Goal: Task Accomplishment & Management: Use online tool/utility

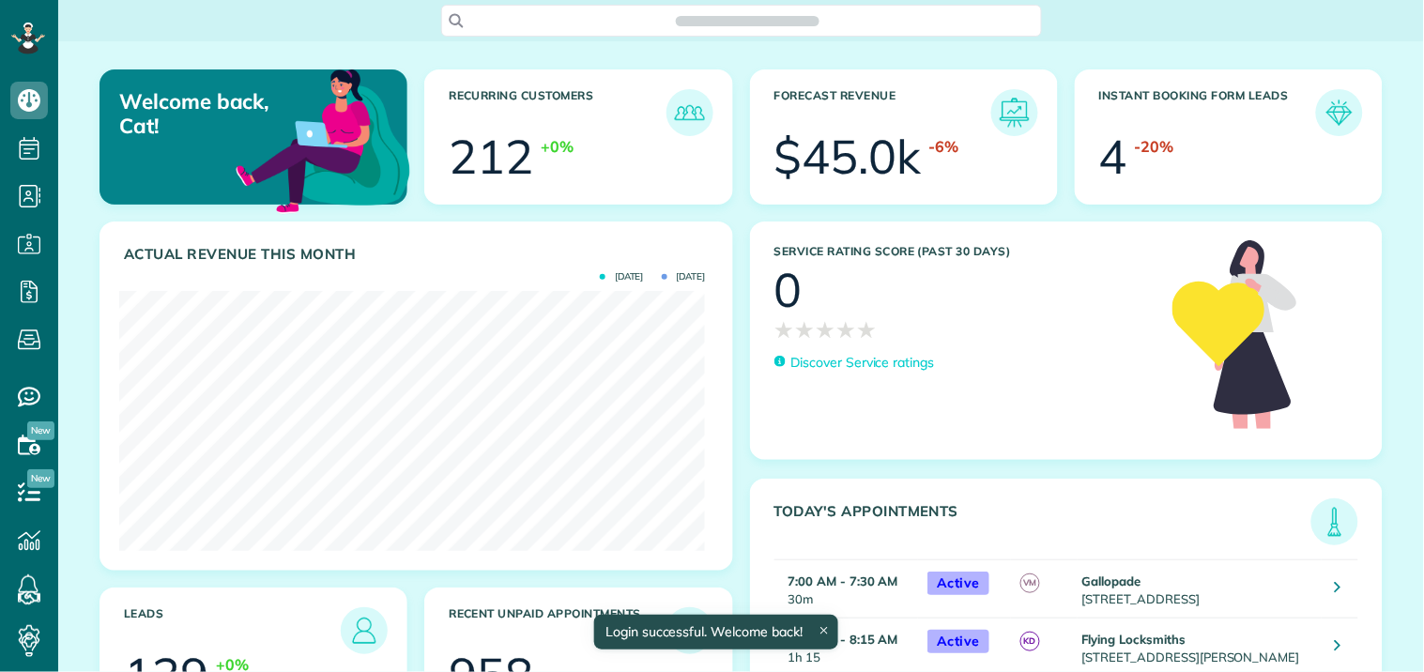
scroll to position [260, 586]
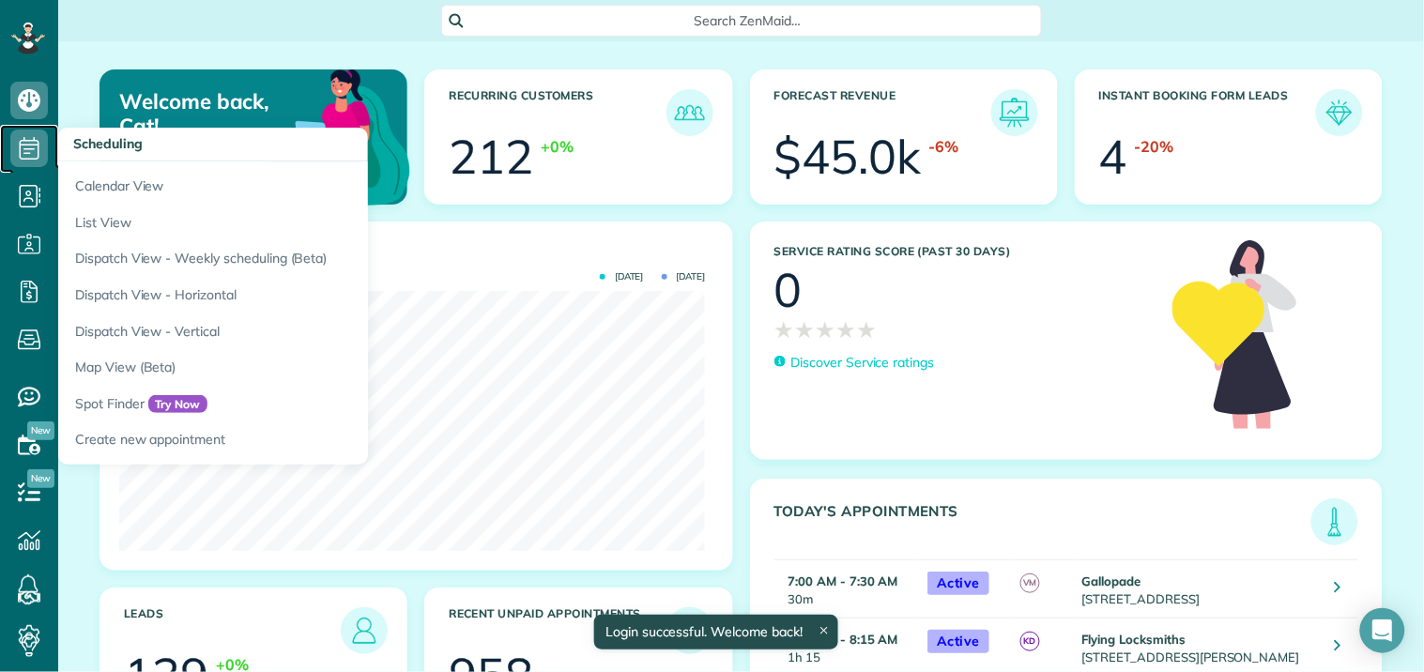
click at [26, 146] on icon at bounding box center [29, 149] width 38 height 38
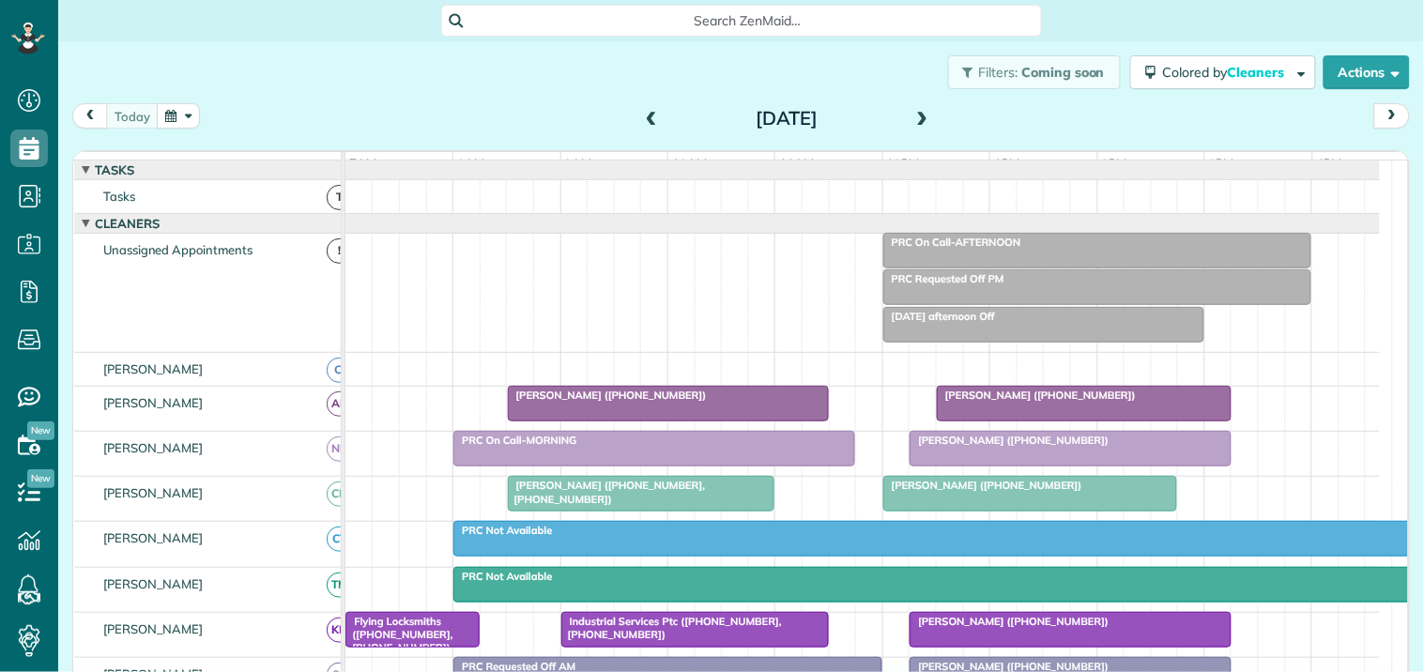
scroll to position [8, 8]
click at [181, 118] on button "button" at bounding box center [178, 115] width 43 height 25
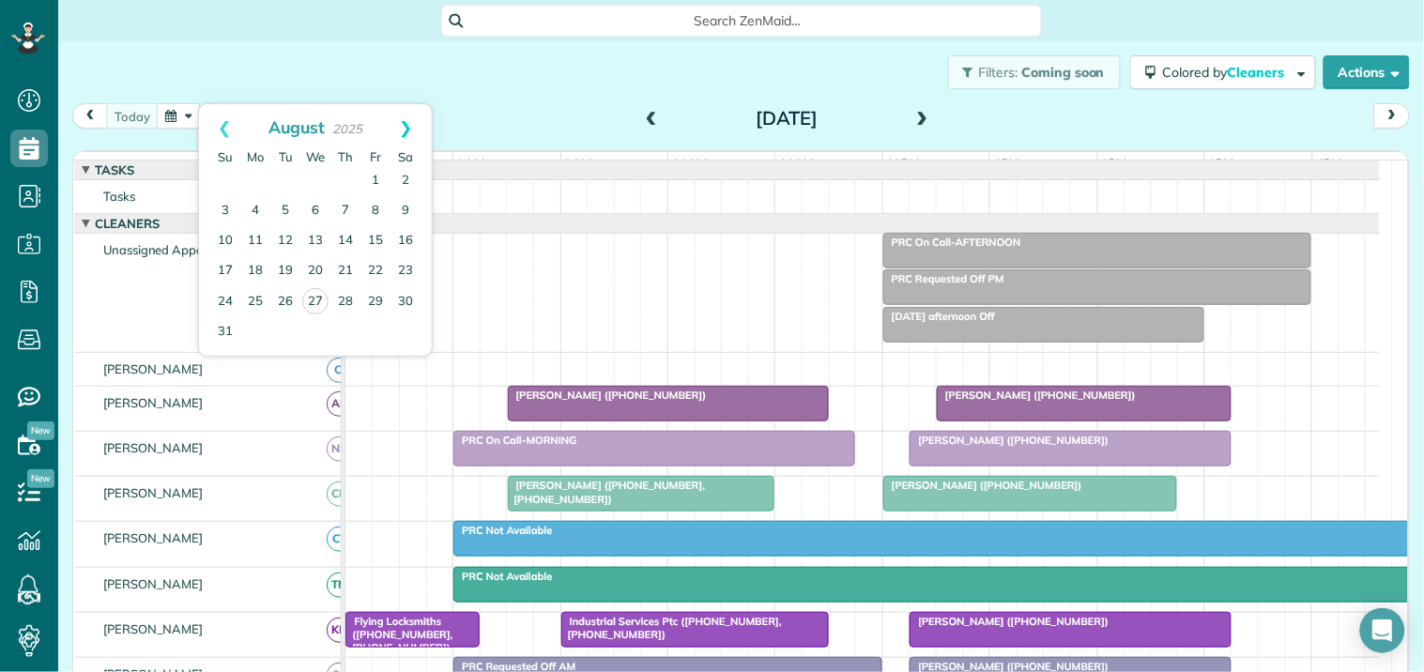
click at [408, 124] on link "Next" at bounding box center [406, 127] width 52 height 47
click at [254, 204] on link "8" at bounding box center [255, 211] width 30 height 30
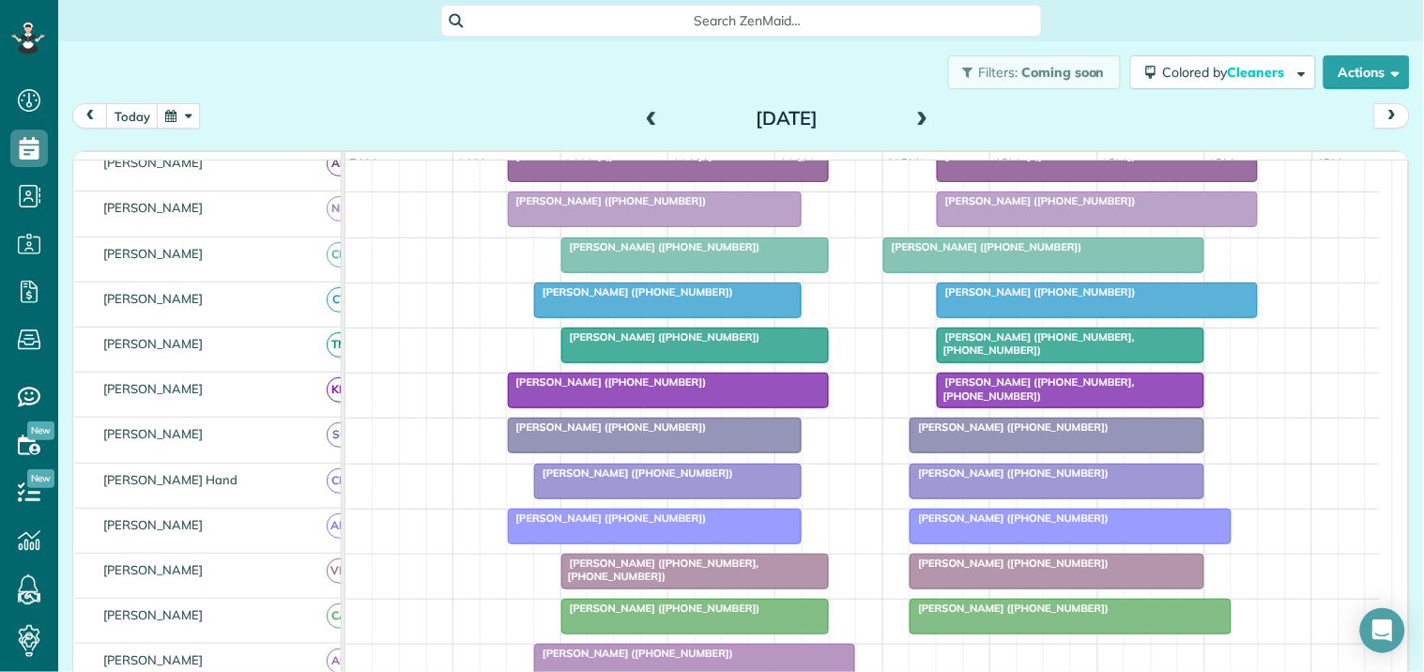
scroll to position [313, 0]
